Goal: Obtain resource: Obtain resource

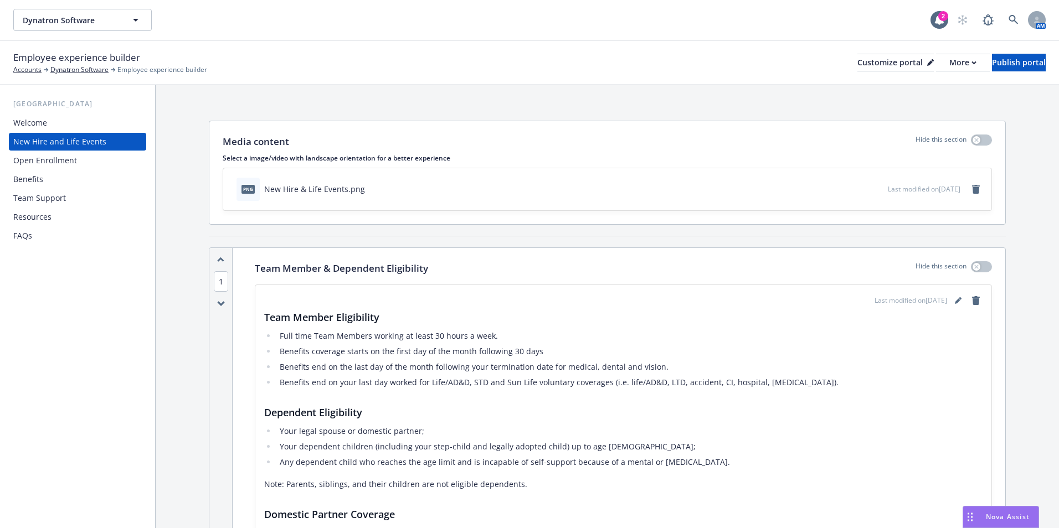
scroll to position [554, 0]
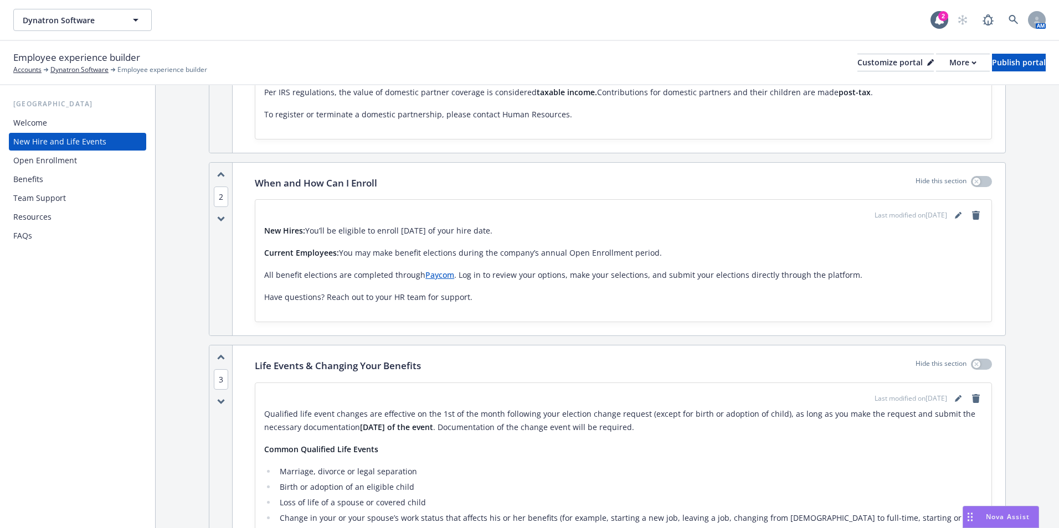
click at [41, 217] on div "Resources" at bounding box center [32, 217] width 38 height 18
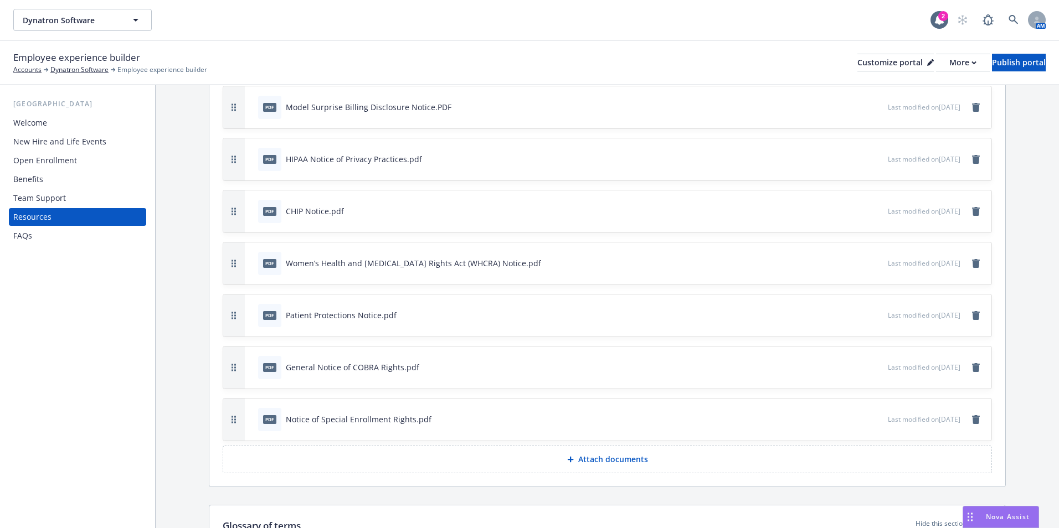
scroll to position [277, 0]
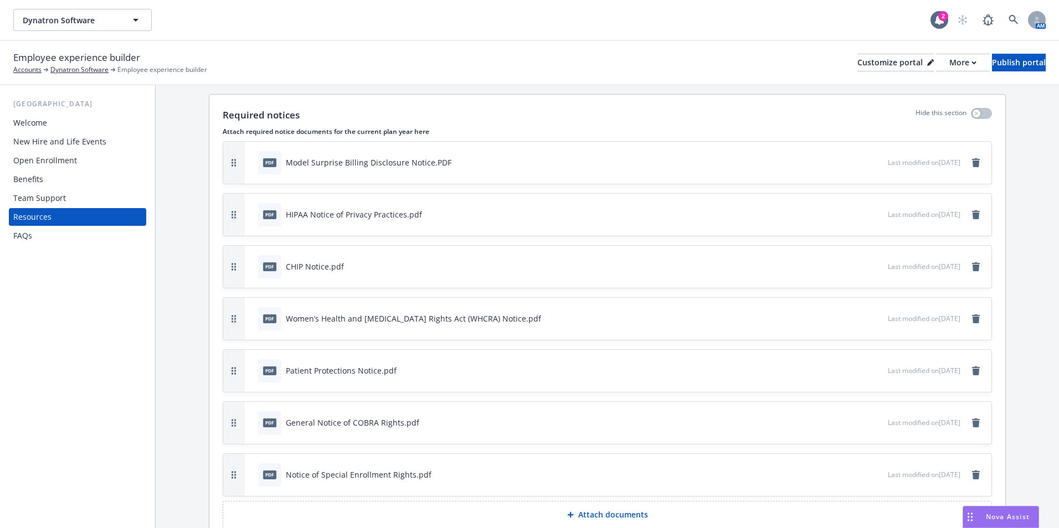
click at [872, 476] on icon "preview file" at bounding box center [877, 474] width 10 height 8
